Goal: Transaction & Acquisition: Purchase product/service

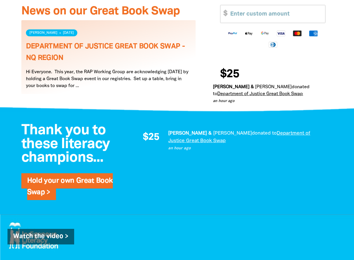
scroll to position [346, 0]
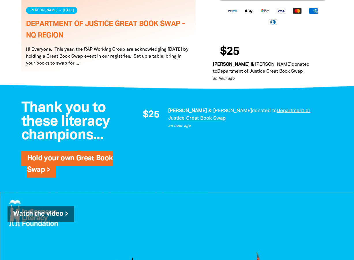
click at [281, 69] on link "Department of Justice Great Book Swap" at bounding box center [260, 71] width 86 height 4
click at [268, 69] on link "Department of Justice Great Book Swap" at bounding box center [260, 71] width 86 height 4
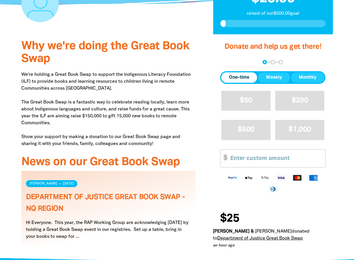
scroll to position [173, 0]
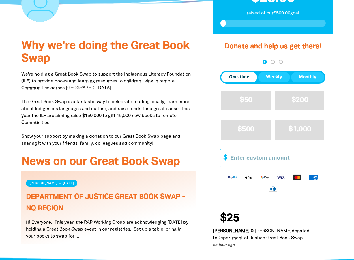
click at [267, 155] on input "Other Amount" at bounding box center [275, 158] width 99 height 18
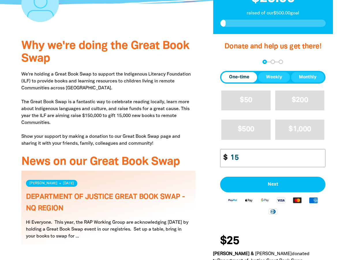
type input "1"
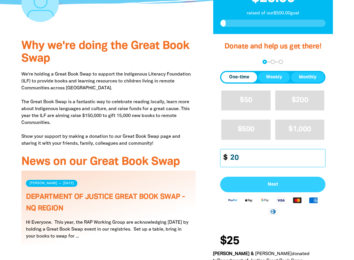
type input "20"
click at [288, 182] on span "Next" at bounding box center [272, 184] width 92 height 5
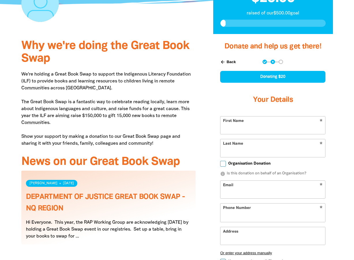
select select "AU"
click at [260, 124] on input "First Name" at bounding box center [272, 125] width 105 height 18
click at [252, 126] on input "First Name" at bounding box center [272, 125] width 105 height 18
type input "Rebe"
type input "Lavis"
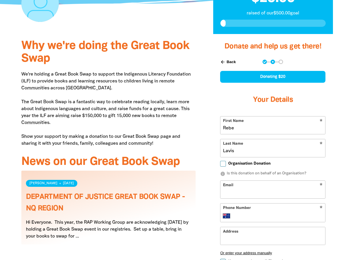
type input "[PERSON_NAME][EMAIL_ADDRESS][PERSON_NAME][DOMAIN_NAME]"
type input "[PHONE_NUMBER]"
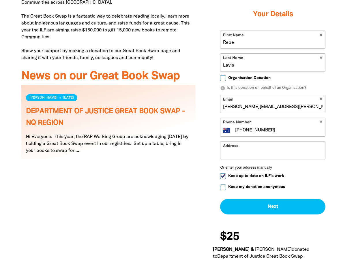
scroll to position [259, 0]
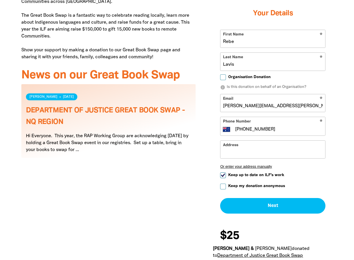
type input "Rebe"
drag, startPoint x: 288, startPoint y: 105, endPoint x: 214, endPoint y: 105, distance: 74.9
click at [214, 105] on div "arrow_back Back Step 1 Step 2 Step 3 Donating $20 Your Details * First Name Reb…" at bounding box center [273, 93] width 120 height 255
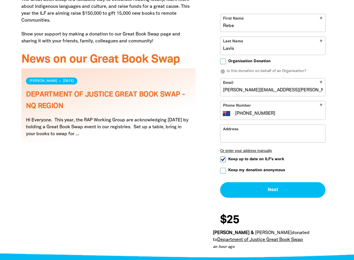
scroll to position [288, 0]
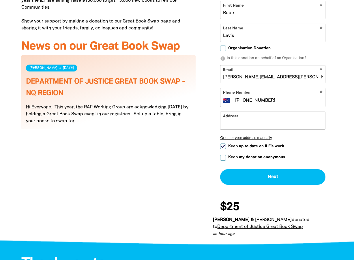
click at [292, 98] on input "[PHONE_NUMBER]" at bounding box center [278, 100] width 88 height 7
drag, startPoint x: 300, startPoint y: 98, endPoint x: 244, endPoint y: 100, distance: 55.6
click at [244, 100] on input "[PHONE_NUMBER]" at bounding box center [278, 100] width 88 height 7
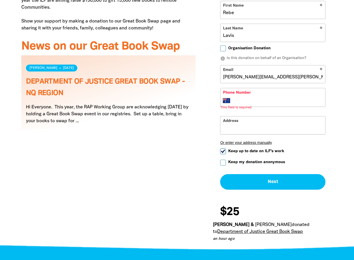
click at [241, 124] on input "Address" at bounding box center [272, 125] width 105 height 18
click at [268, 99] on input "Phone Number" at bounding box center [278, 100] width 88 height 7
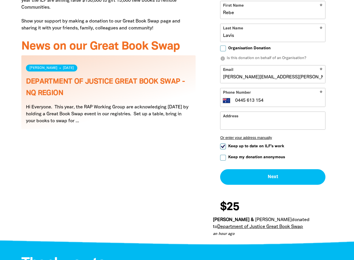
type input "0445 613 154"
drag, startPoint x: 277, startPoint y: 78, endPoint x: 245, endPoint y: 78, distance: 32.6
click at [245, 78] on input "[PERSON_NAME][EMAIL_ADDRESS][PERSON_NAME][DOMAIN_NAME]" at bounding box center [272, 74] width 105 height 18
click at [294, 74] on input "[PERSON_NAME][EMAIL_ADDRESS][PERSON_NAME][DOMAIN_NAME]" at bounding box center [272, 74] width 105 height 18
drag, startPoint x: 286, startPoint y: 75, endPoint x: 222, endPoint y: 79, distance: 63.8
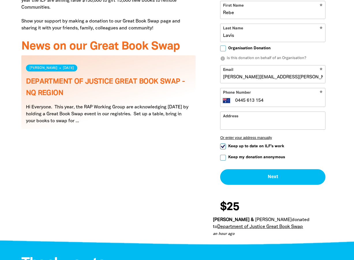
click at [222, 79] on input "[PERSON_NAME][EMAIL_ADDRESS][PERSON_NAME][DOMAIN_NAME]" at bounding box center [272, 74] width 105 height 18
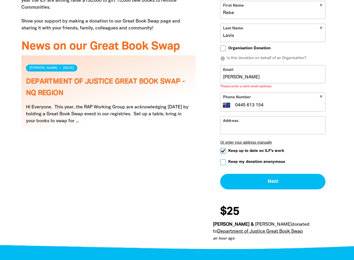
type input "[PERSON_NAME][EMAIL_ADDRESS][PERSON_NAME][DOMAIN_NAME]"
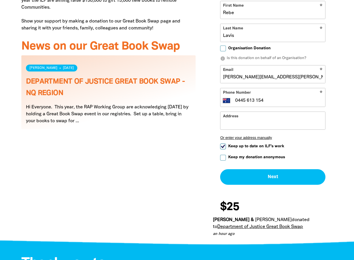
click at [225, 146] on input "Keep up to date on ILF's work" at bounding box center [223, 146] width 6 height 6
checkbox input "false"
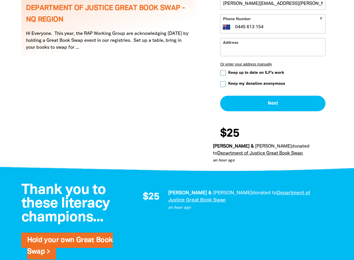
scroll to position [375, 0]
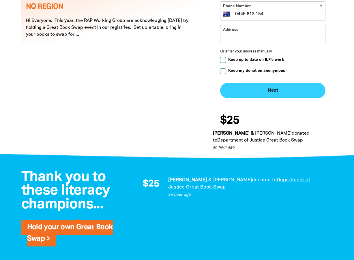
click at [275, 93] on button "Next chevron_right" at bounding box center [272, 91] width 105 height 16
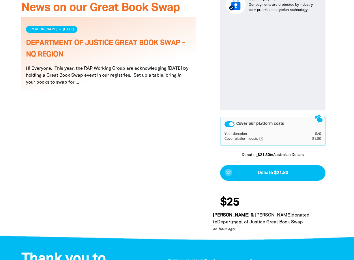
scroll to position [338, 0]
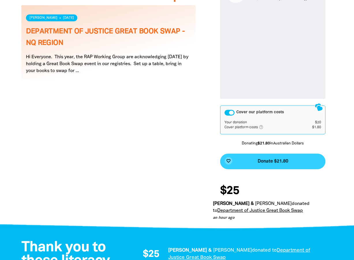
click at [280, 163] on span "Donate $21.80" at bounding box center [272, 161] width 31 height 5
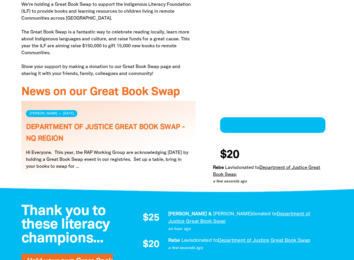
scroll to position [218, 0]
